Goal: Task Accomplishment & Management: Complete application form

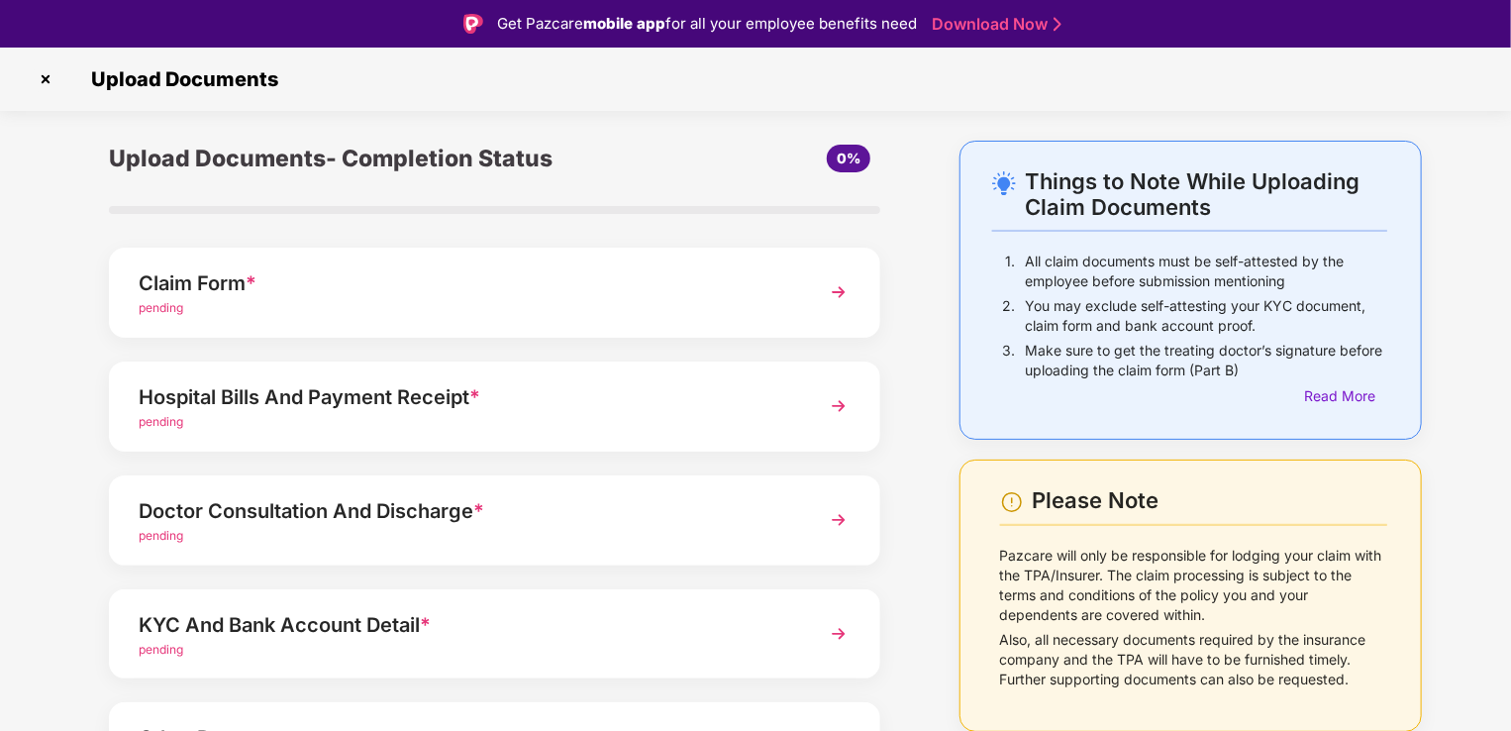
click at [836, 291] on img at bounding box center [839, 292] width 36 height 36
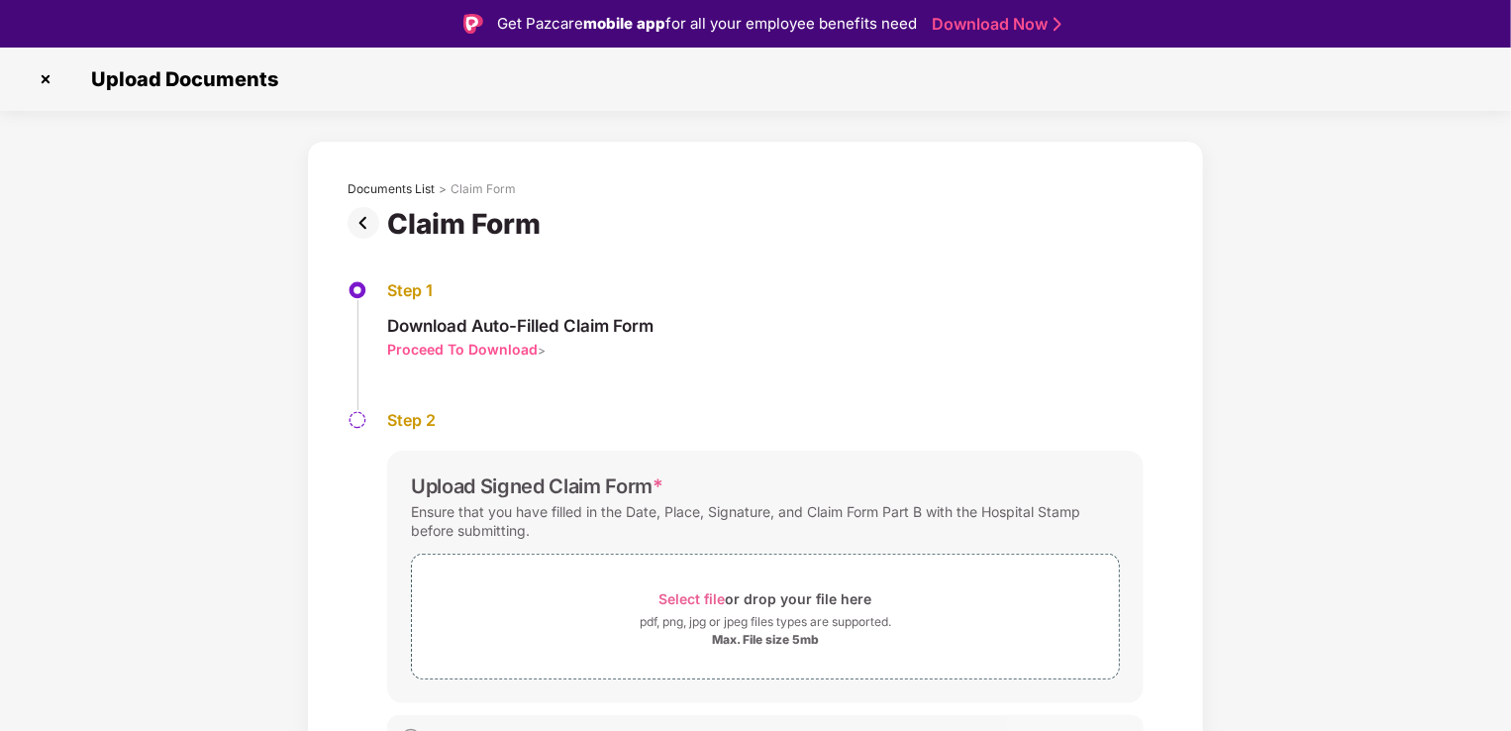
scroll to position [33, 0]
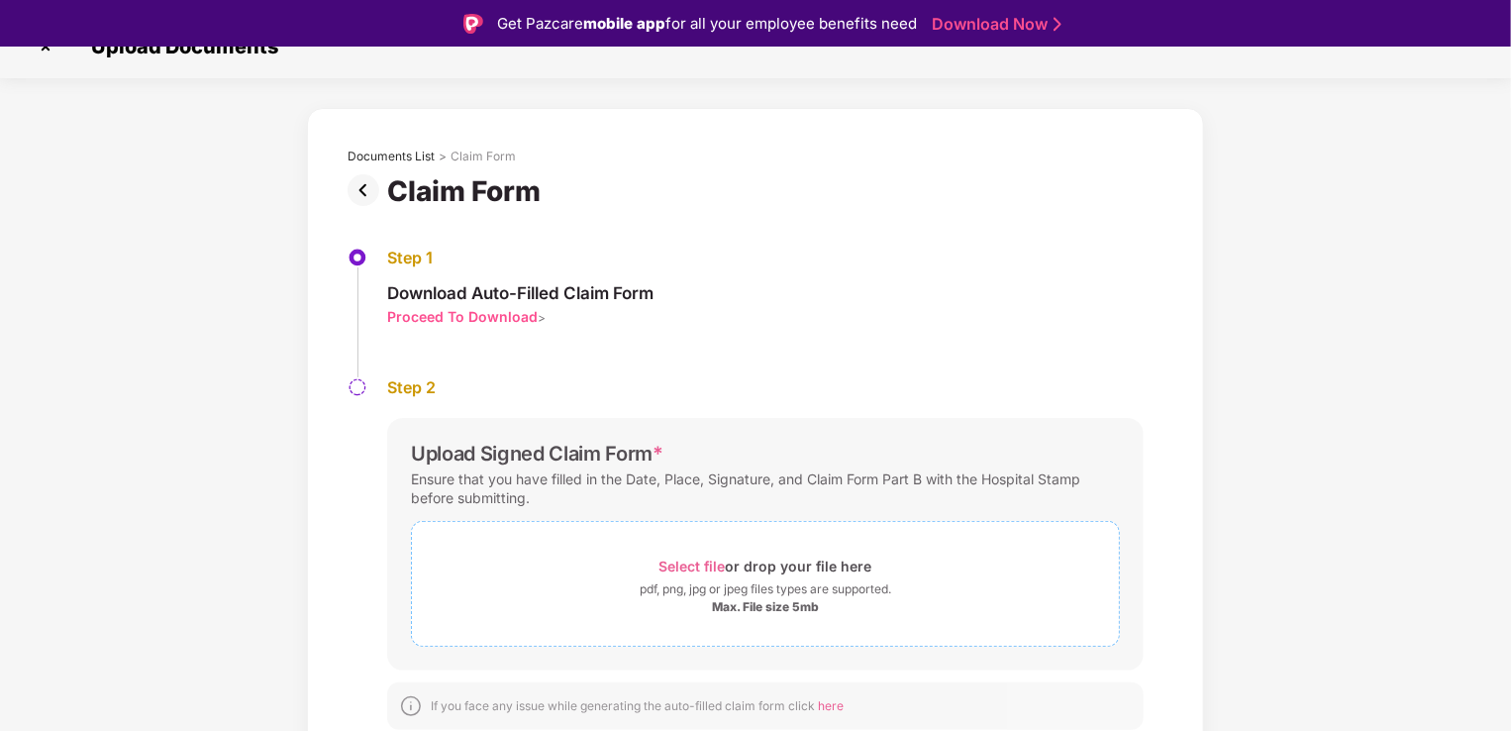
click at [703, 564] on span "Select file" at bounding box center [692, 565] width 66 height 17
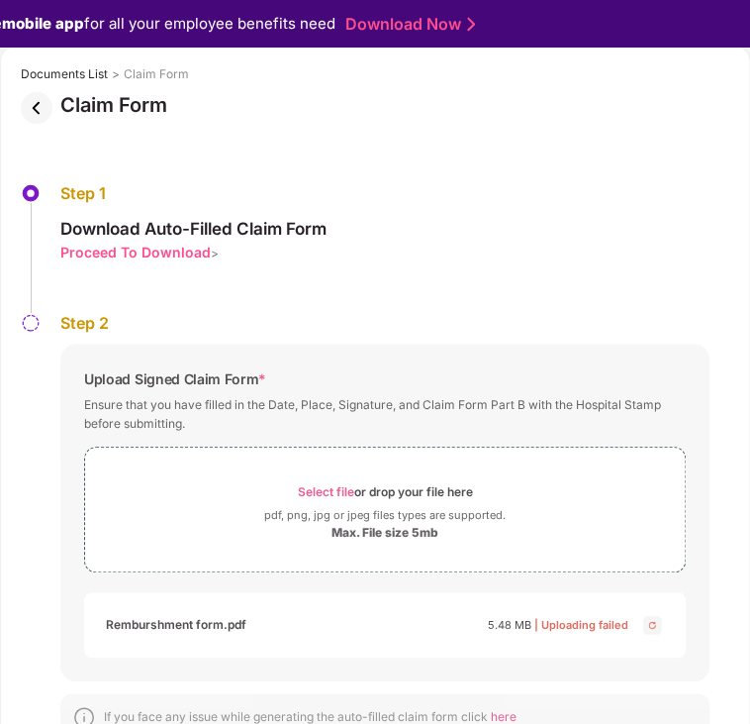
scroll to position [94, 0]
